Goal: Consume media (video, audio): Consume media (video, audio)

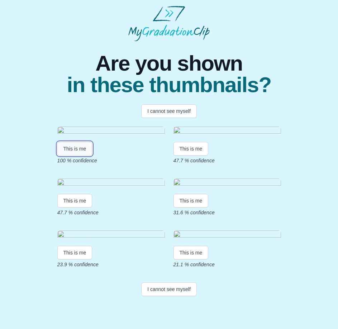
click at [72, 156] on button "This is me" at bounding box center [74, 149] width 35 height 14
